Goal: Information Seeking & Learning: Learn about a topic

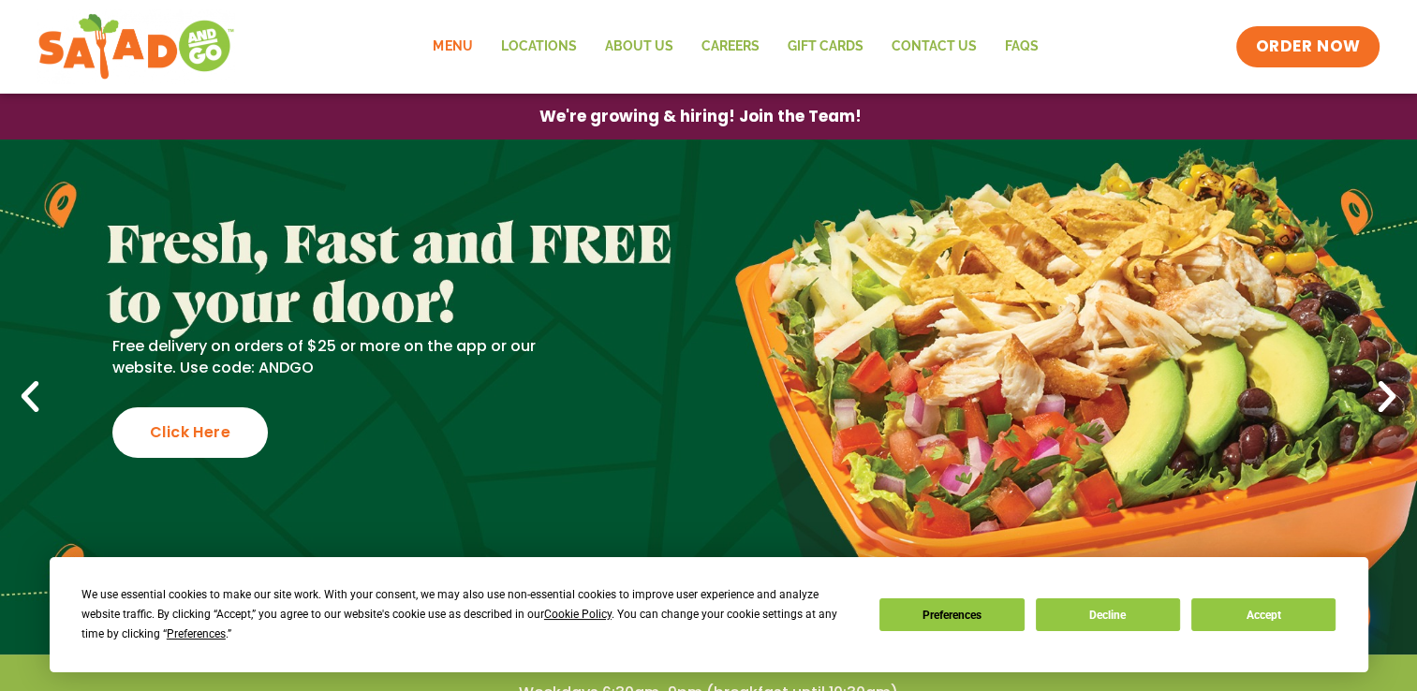
click at [465, 32] on link "Menu" at bounding box center [452, 46] width 67 height 43
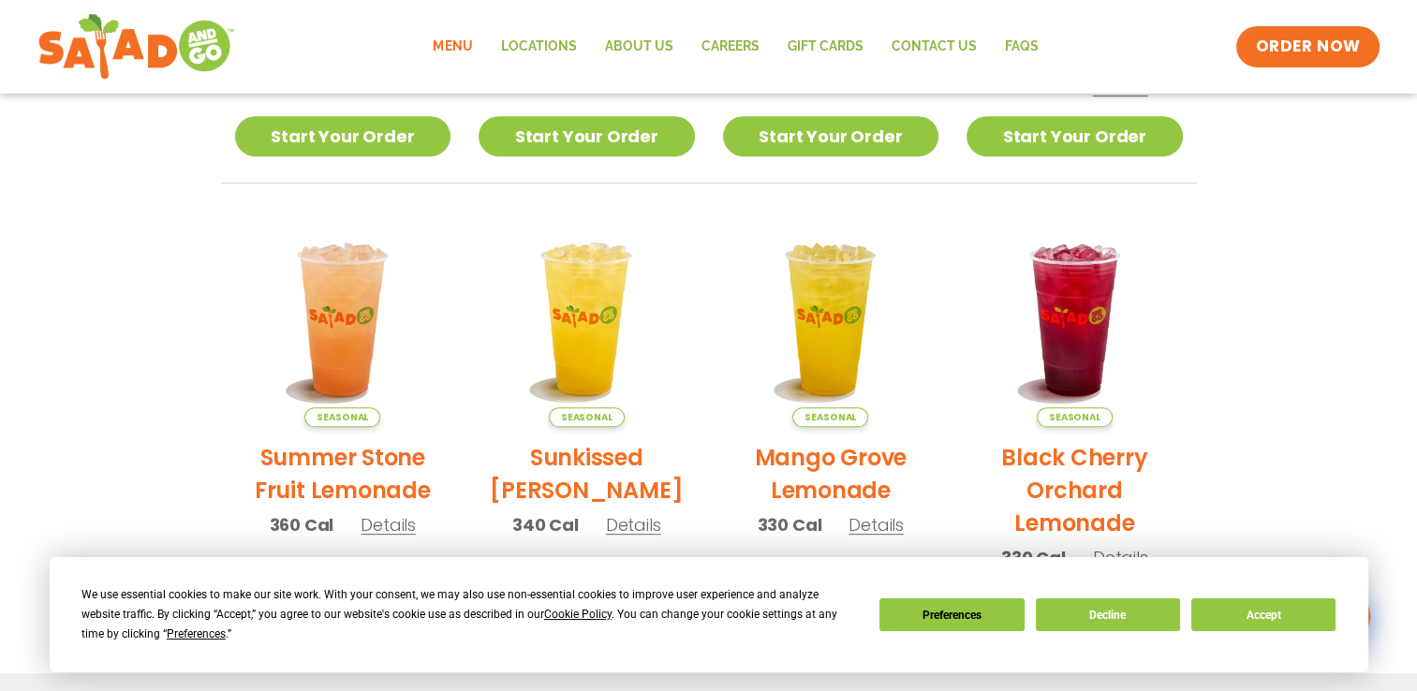
scroll to position [508, 0]
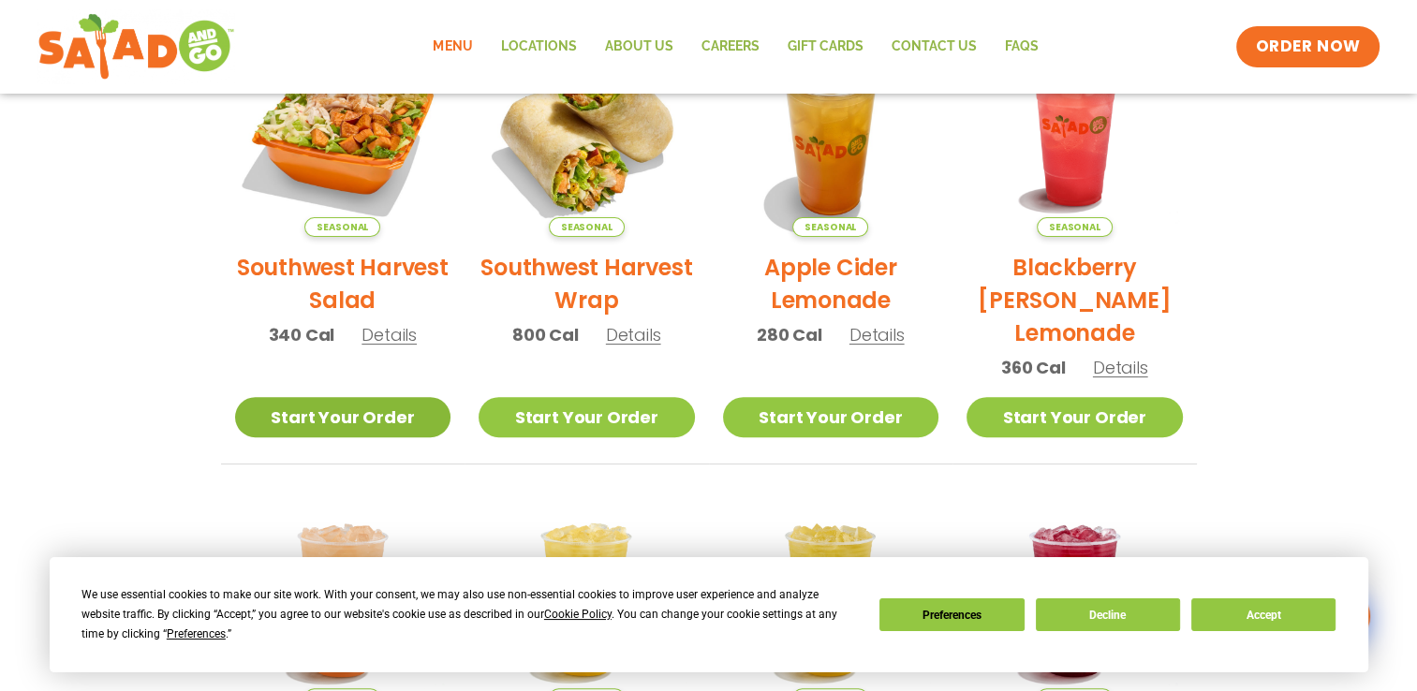
click at [328, 416] on link "Start Your Order" at bounding box center [343, 417] width 216 height 40
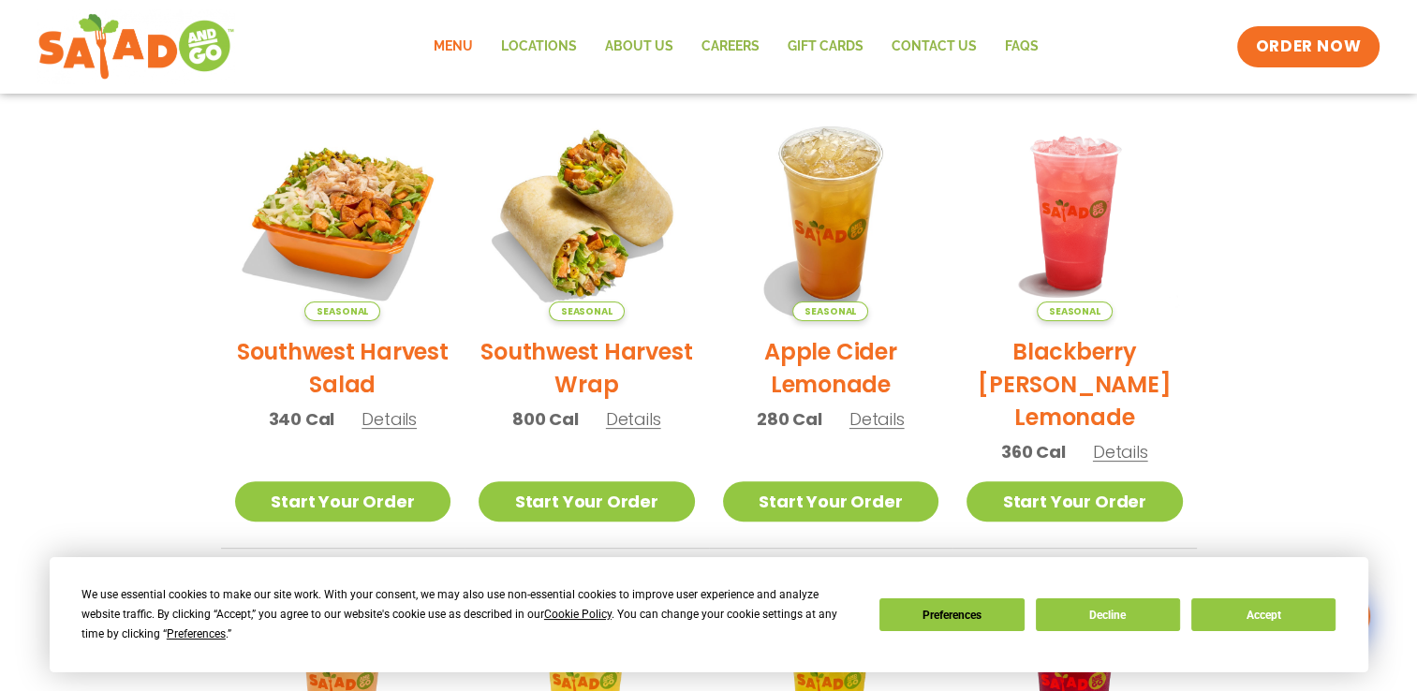
scroll to position [415, 0]
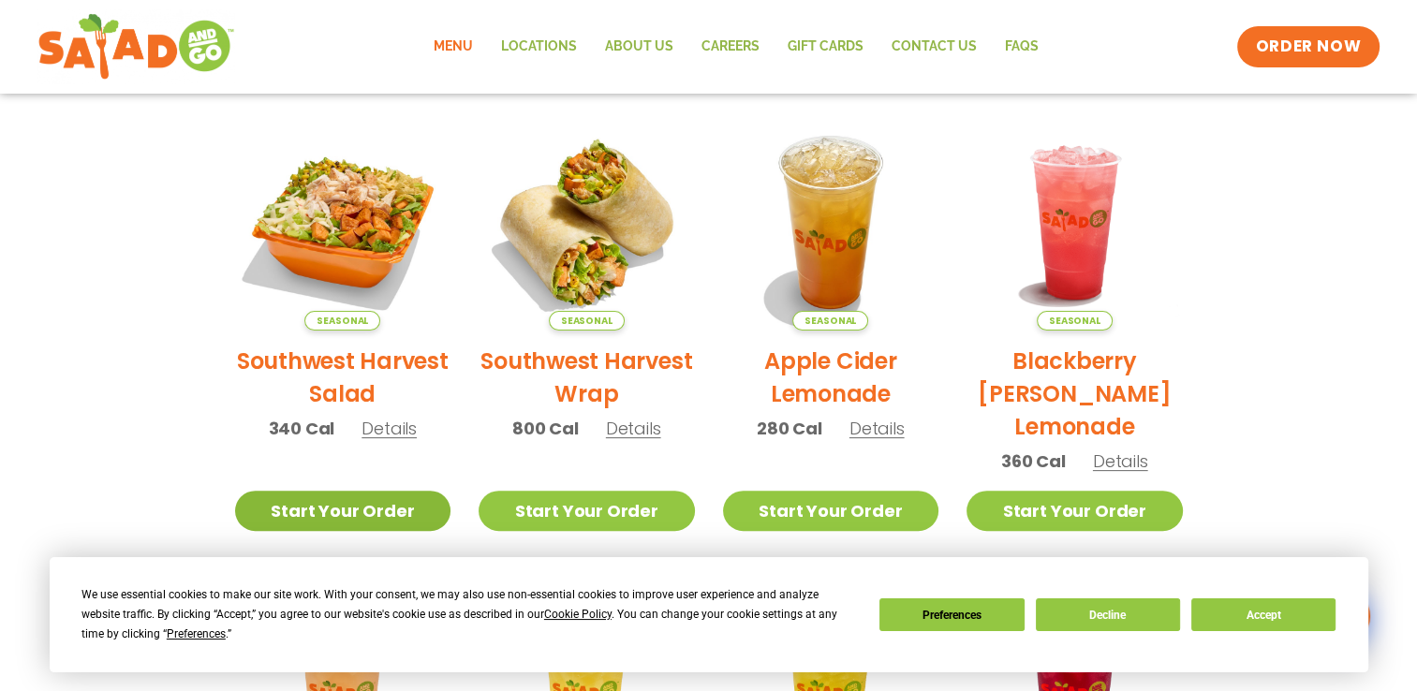
click at [318, 500] on link "Start Your Order" at bounding box center [343, 511] width 216 height 40
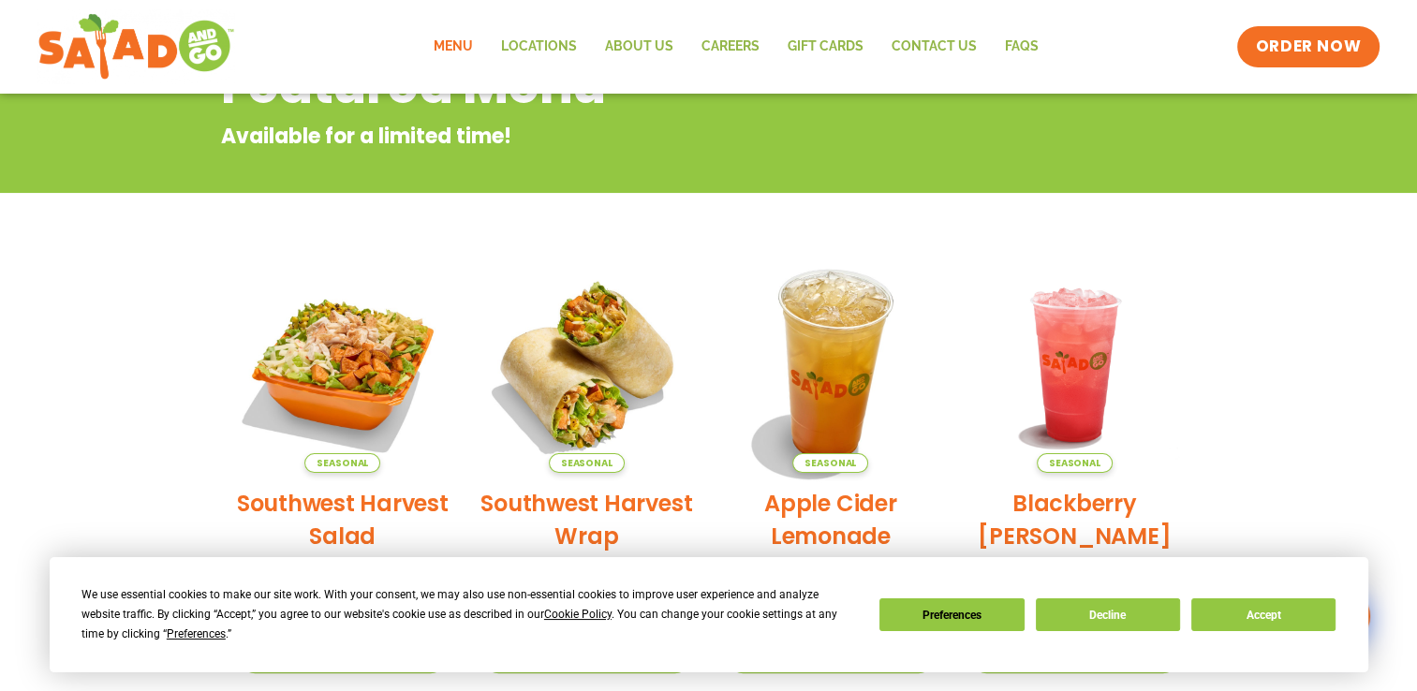
scroll to position [281, 0]
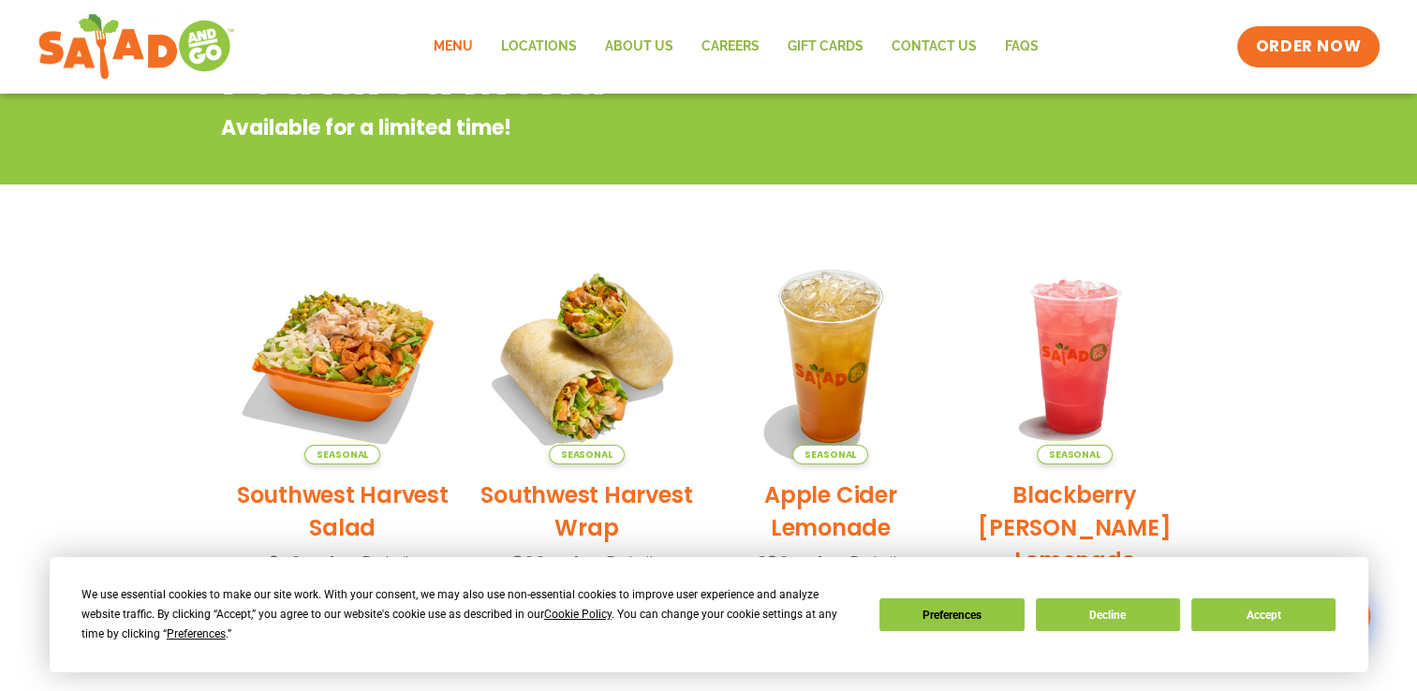
click at [449, 51] on link "Menu" at bounding box center [453, 46] width 67 height 43
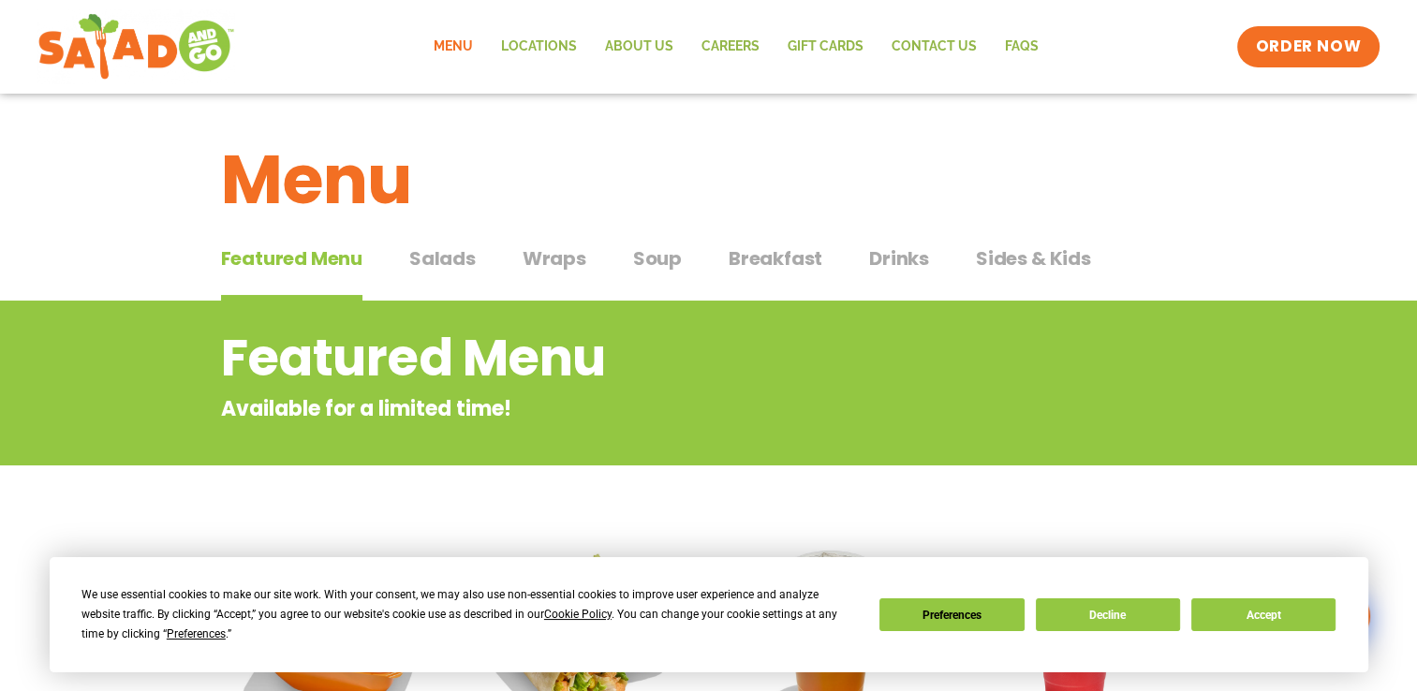
click at [424, 262] on span "Salads" at bounding box center [442, 258] width 66 height 28
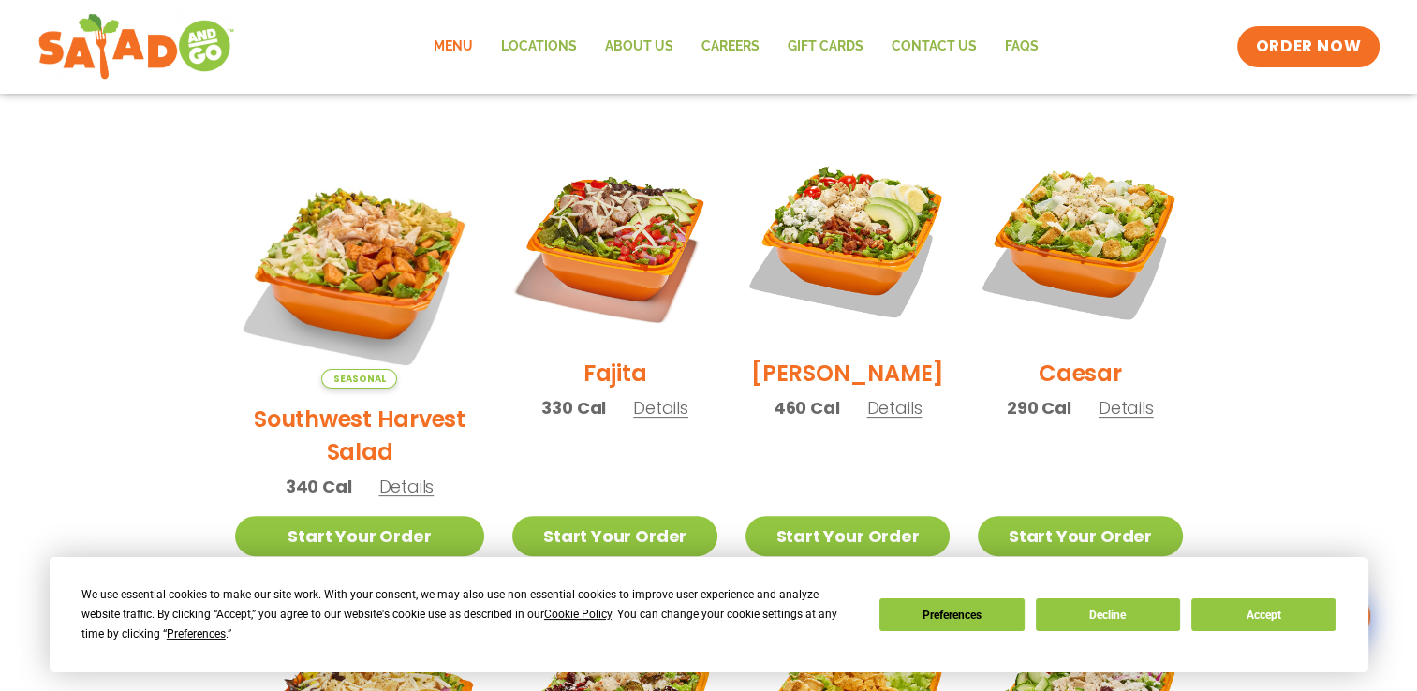
scroll to position [440, 0]
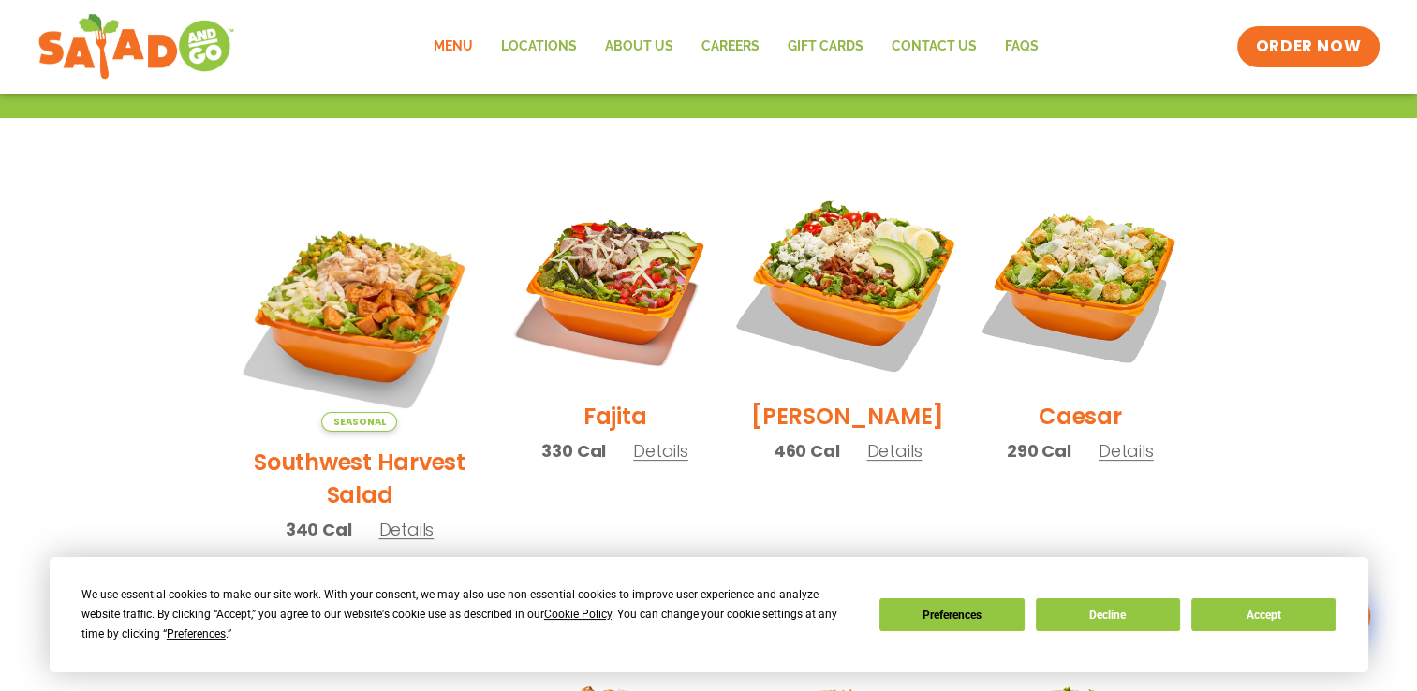
click at [834, 283] on img at bounding box center [848, 284] width 240 height 240
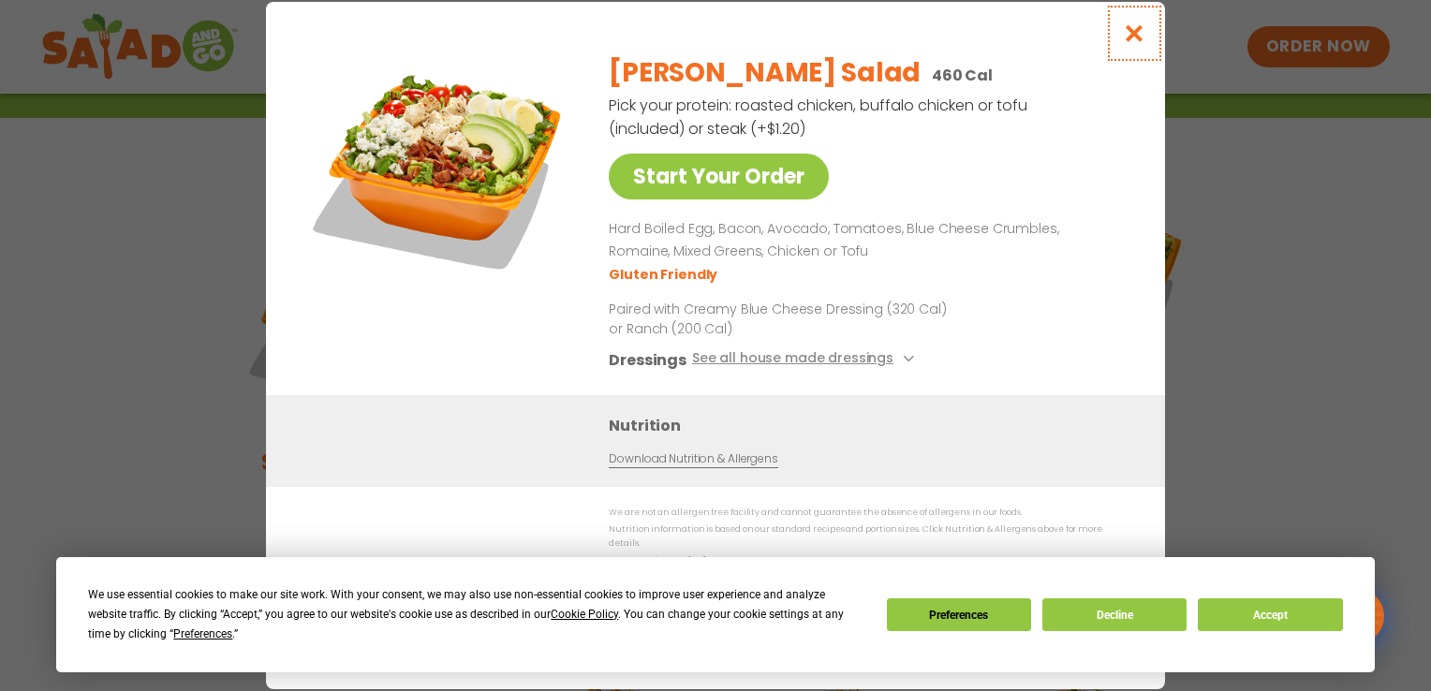
click at [1136, 39] on icon "Close modal" at bounding box center [1134, 33] width 23 height 20
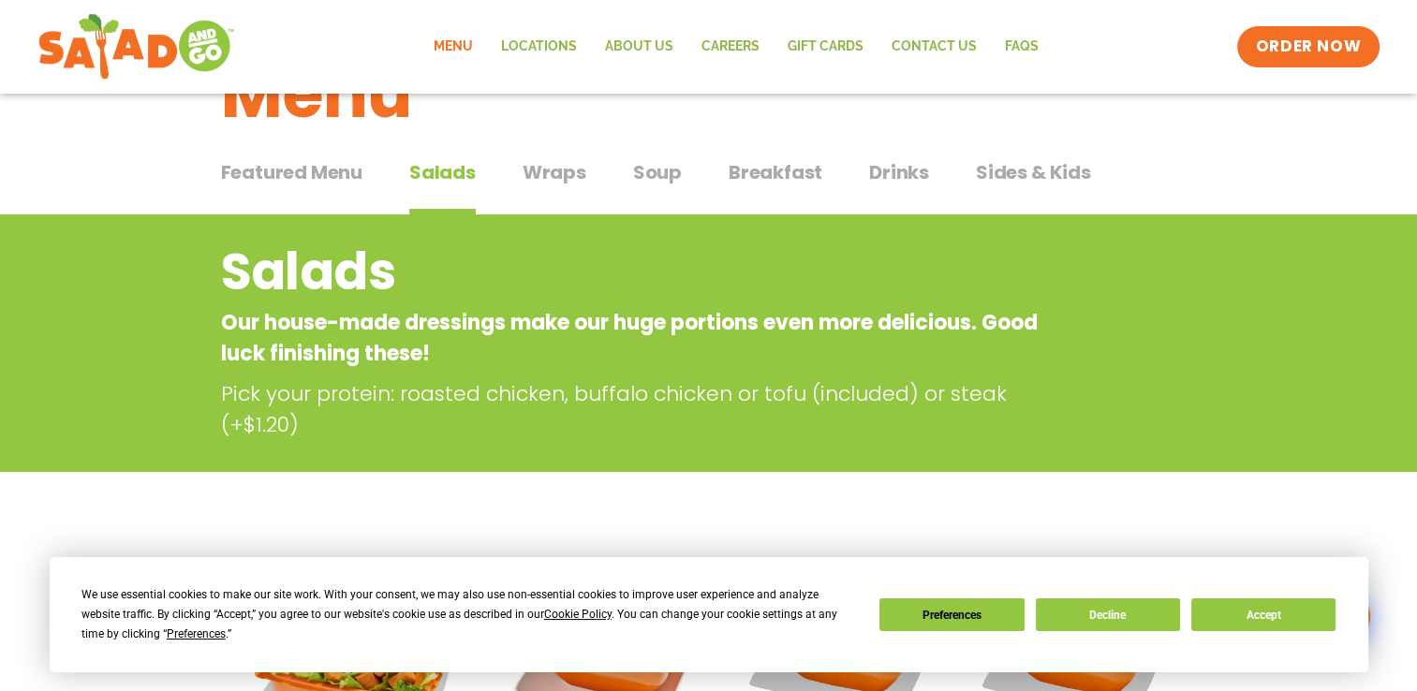
scroll to position [0, 0]
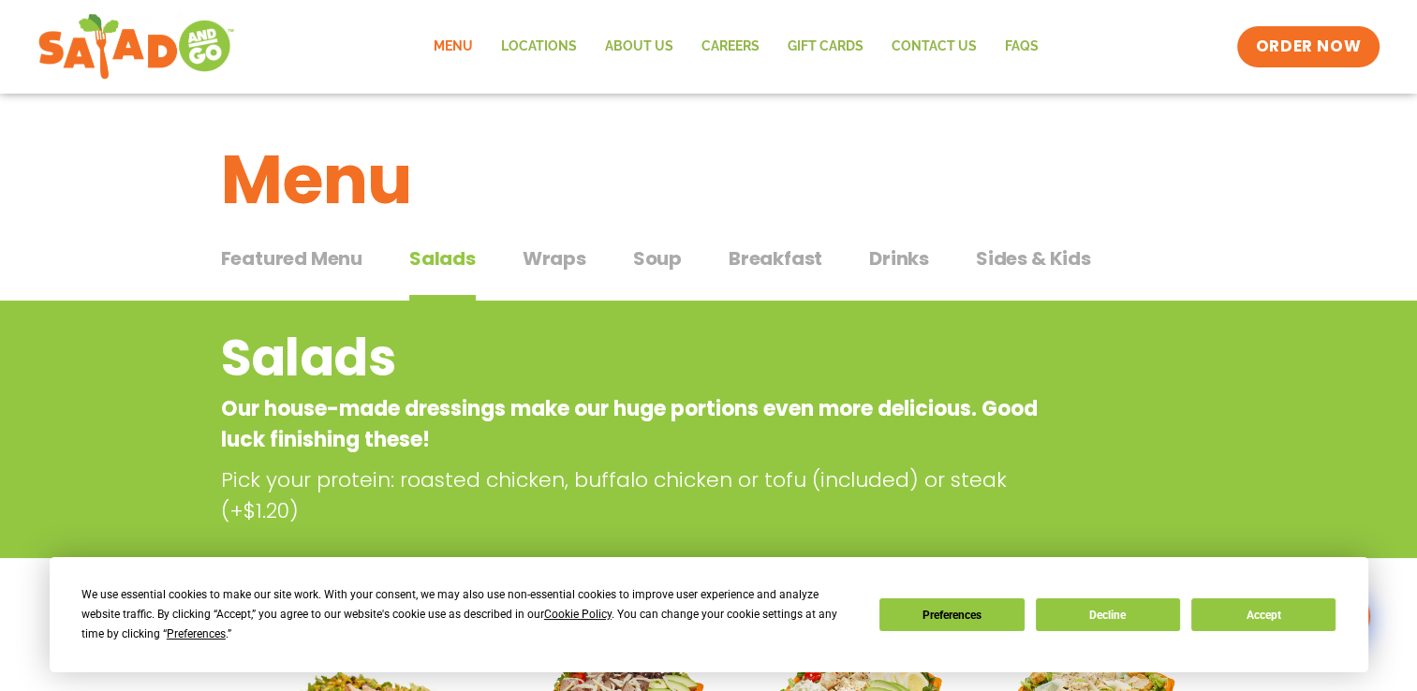
click at [532, 263] on span "Wraps" at bounding box center [555, 258] width 64 height 28
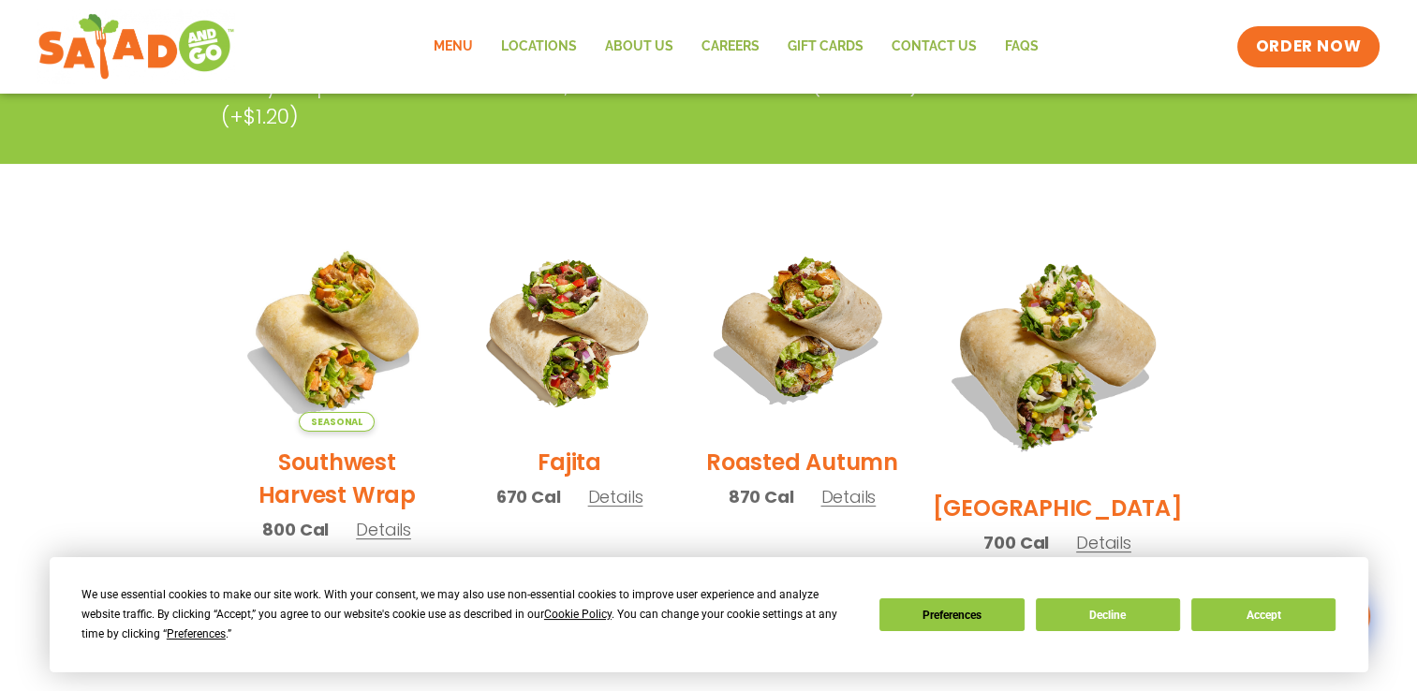
scroll to position [375, 0]
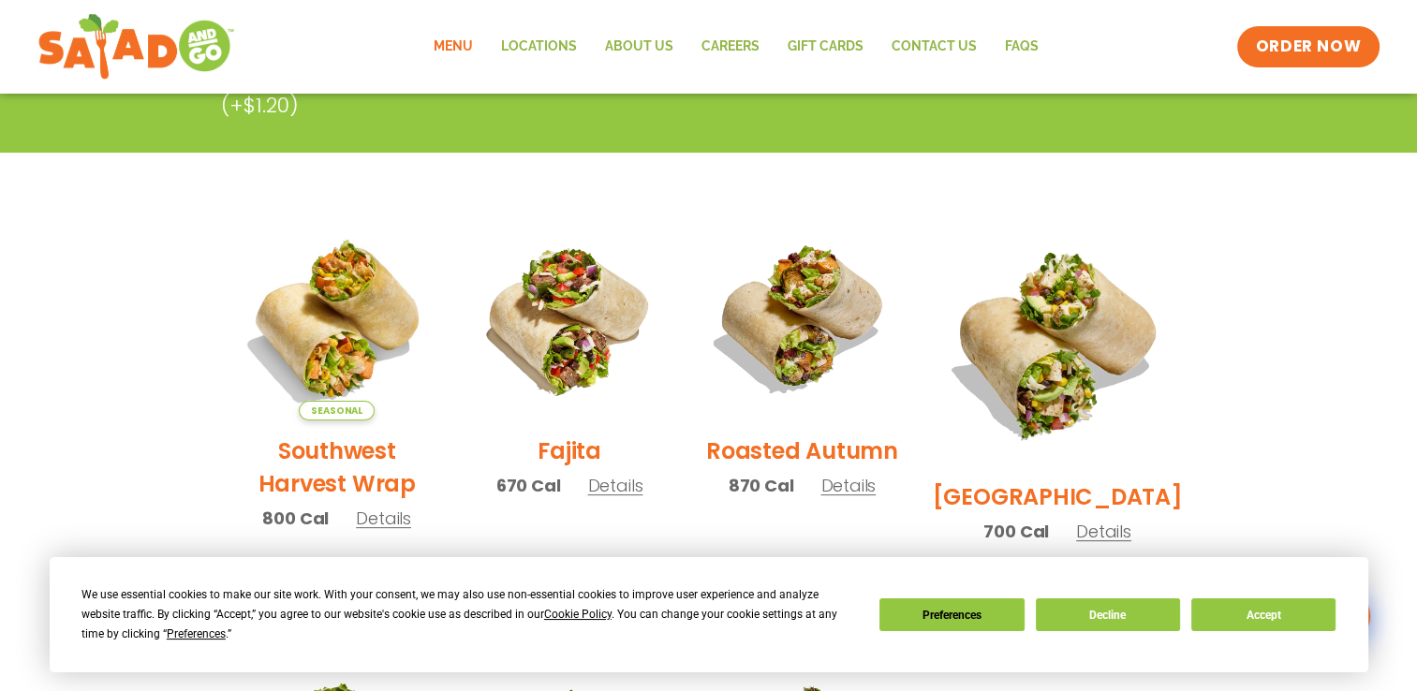
click at [1247, 303] on section "Wraps Any salad can be a wrap, it’s menu magic. Pick your protein: roasted chic…" at bounding box center [708, 662] width 1417 height 1473
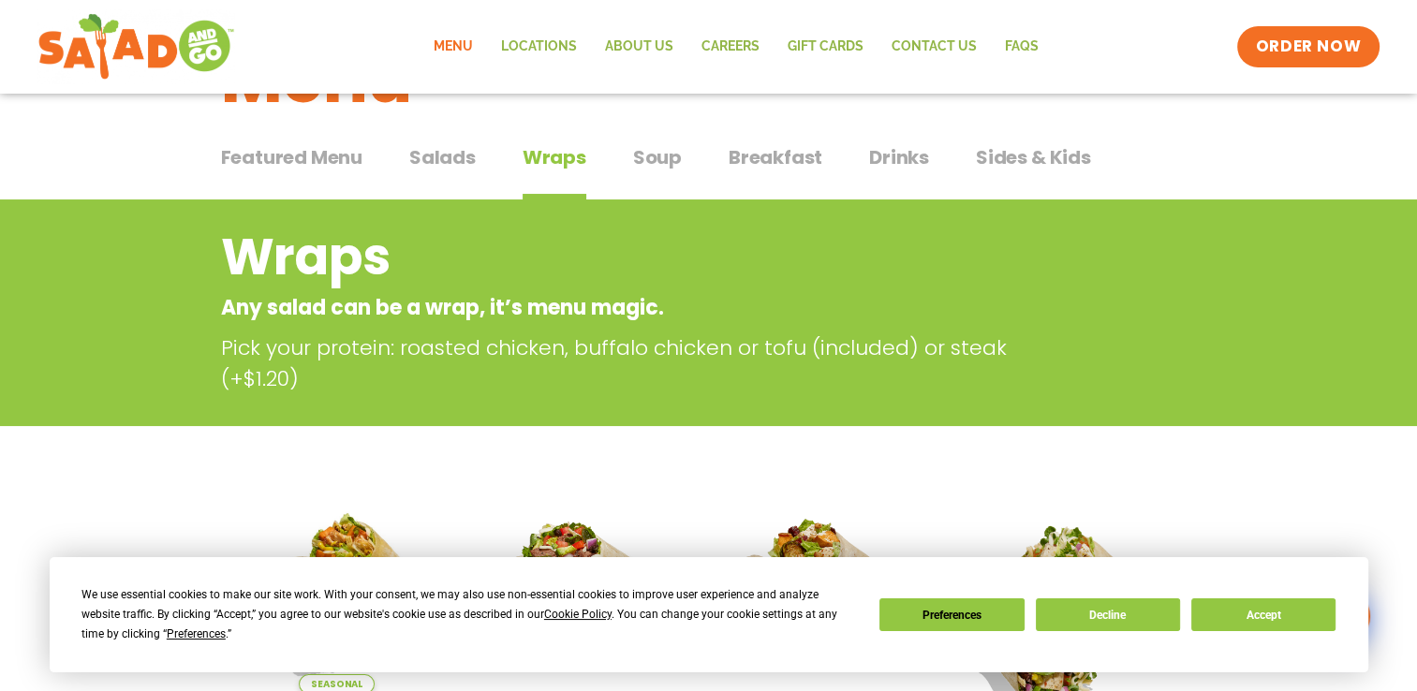
scroll to position [0, 0]
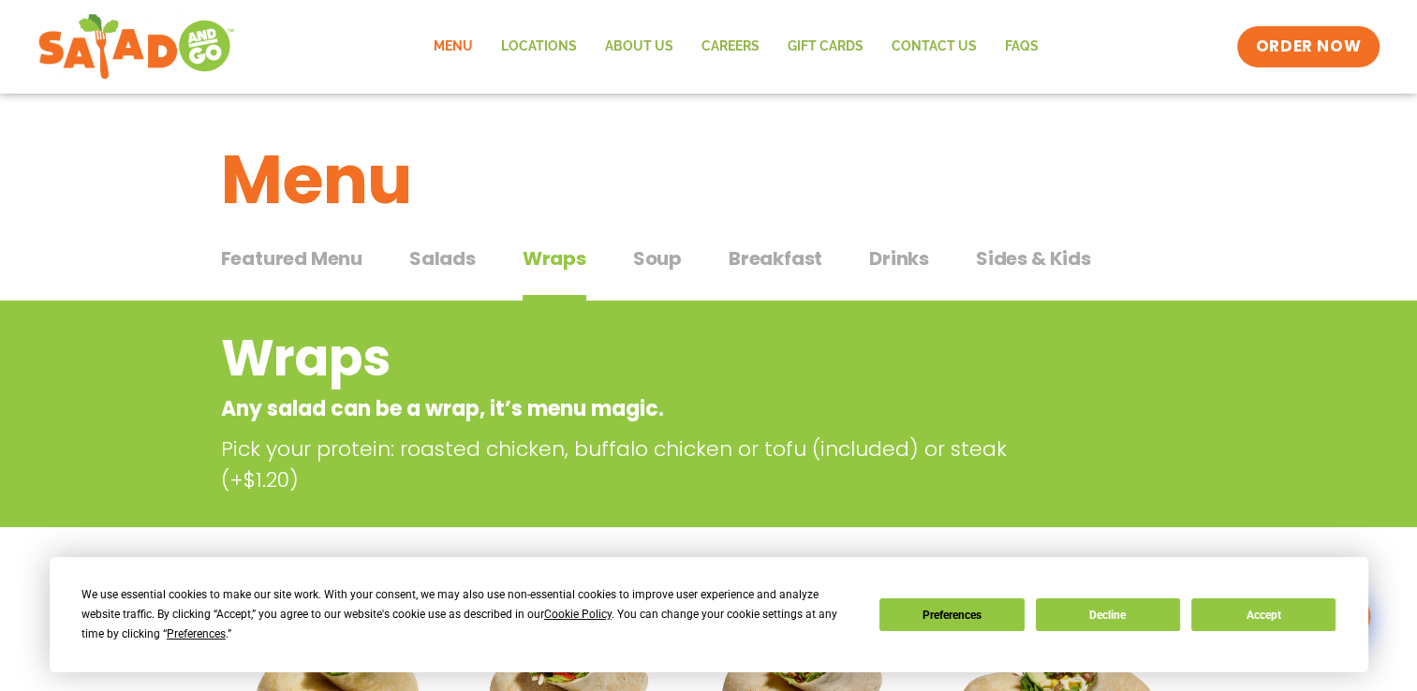
click at [665, 257] on span "Soup" at bounding box center [657, 258] width 49 height 28
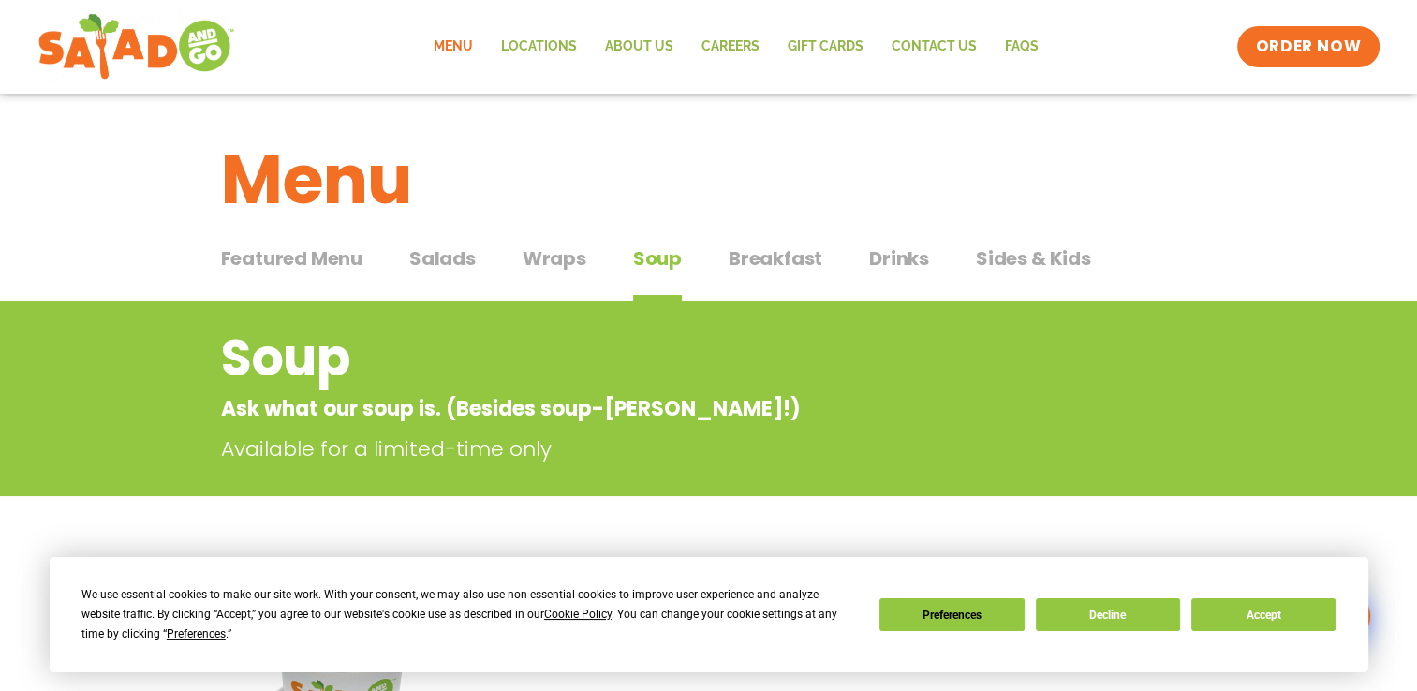
click at [996, 267] on span "Sides & Kids" at bounding box center [1033, 258] width 115 height 28
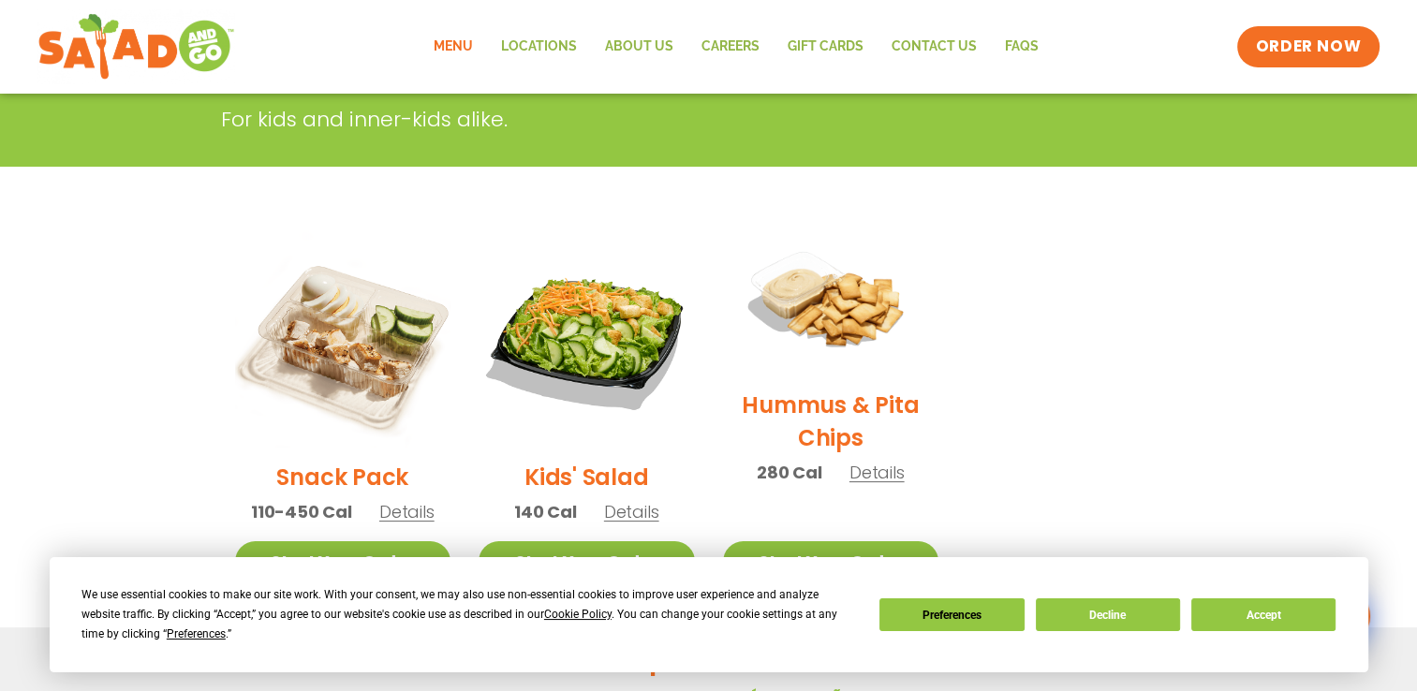
scroll to position [375, 0]
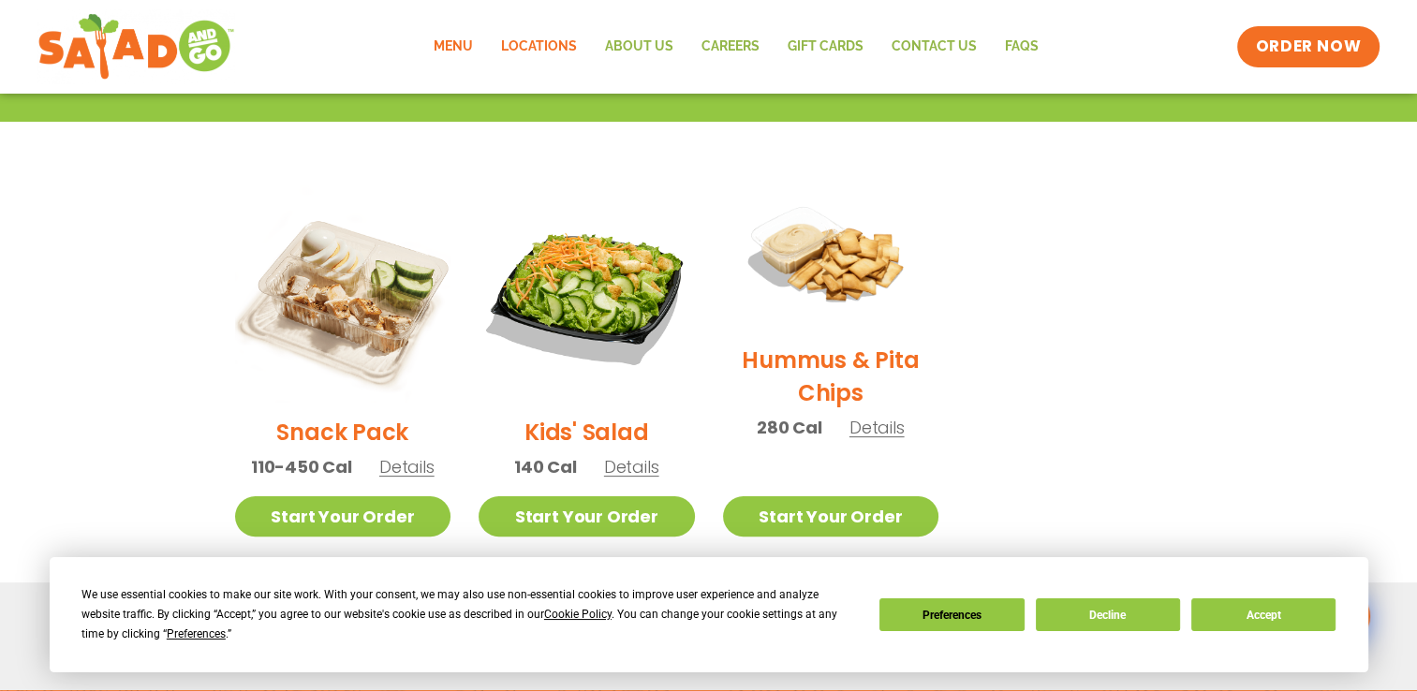
click at [525, 50] on link "Locations" at bounding box center [539, 46] width 104 height 43
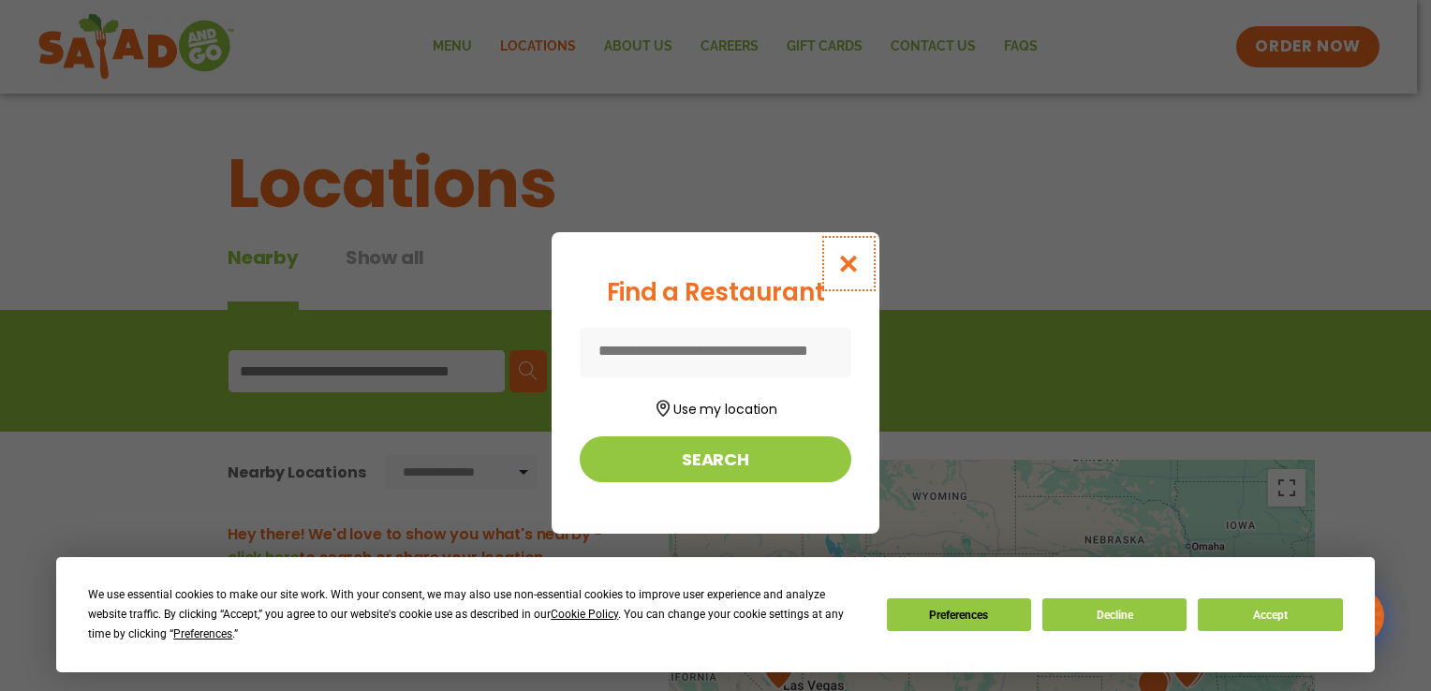
click at [847, 258] on icon "Close modal" at bounding box center [848, 264] width 23 height 20
